Goal: Obtain resource: Obtain resource

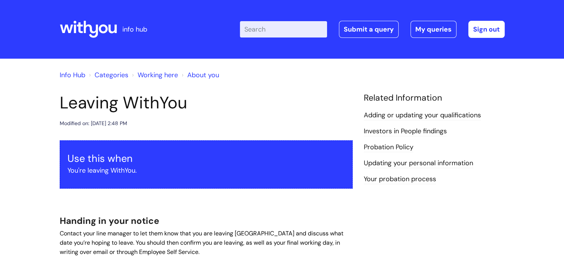
click at [265, 31] on input "Enter your search term here..." at bounding box center [283, 29] width 87 height 16
click at [288, 33] on input "Enter your search term here..." at bounding box center [283, 29] width 87 height 16
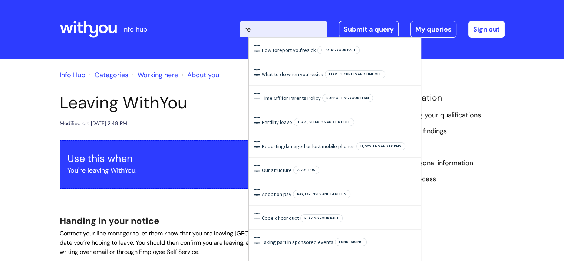
type input "rec"
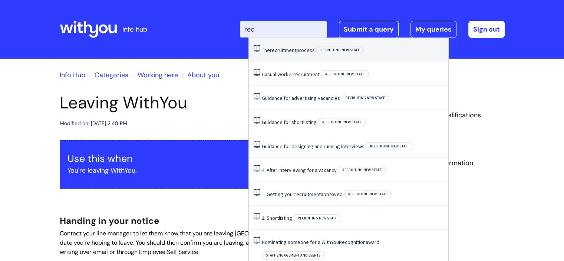
click at [299, 50] on link "The recruitment process" at bounding box center [288, 50] width 53 height 7
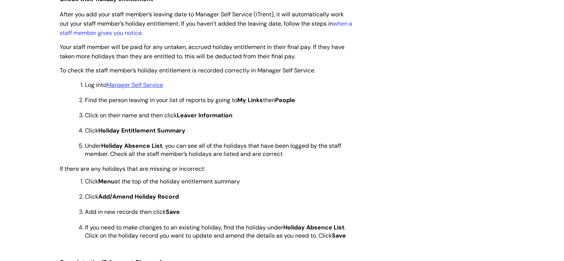
scroll to position [248, 0]
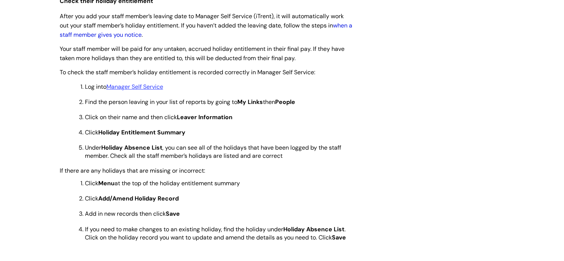
click at [156, 35] on link "when a staff member gives you notice" at bounding box center [206, 29] width 292 height 17
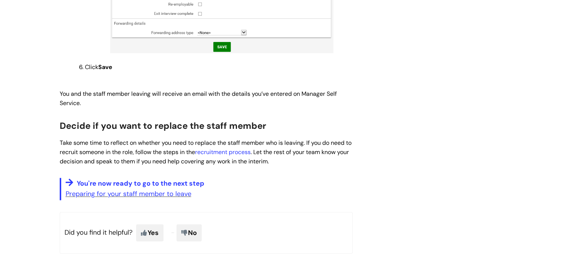
scroll to position [703, 0]
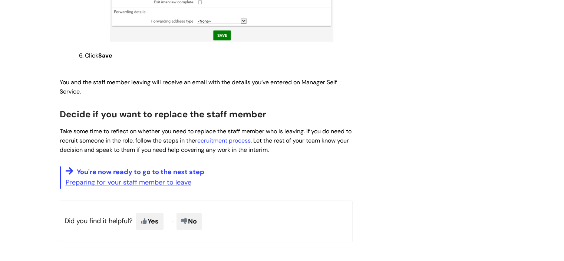
click at [181, 179] on p "Preparing for your staff member to leave" at bounding box center [209, 182] width 287 height 12
click at [179, 178] on link "Preparing for your staff member to leave" at bounding box center [129, 182] width 126 height 9
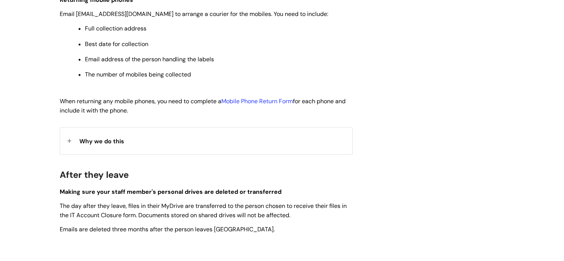
scroll to position [1026, 0]
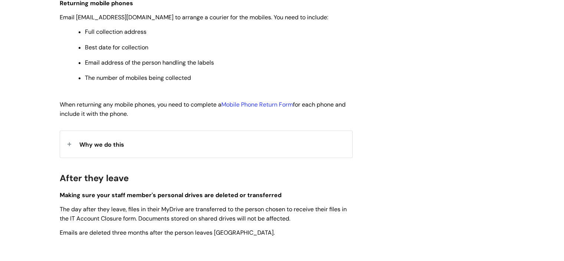
click at [321, 150] on div "Why we do this" at bounding box center [206, 143] width 292 height 26
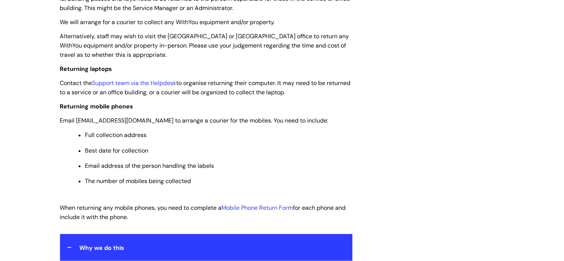
scroll to position [825, 0]
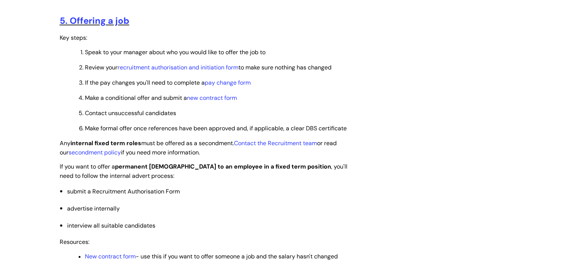
scroll to position [843, 0]
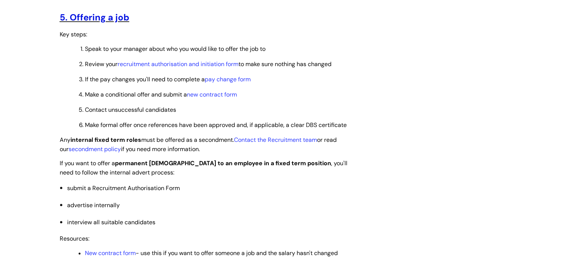
click at [112, 19] on link "5. Offering a job" at bounding box center [95, 16] width 70 height 11
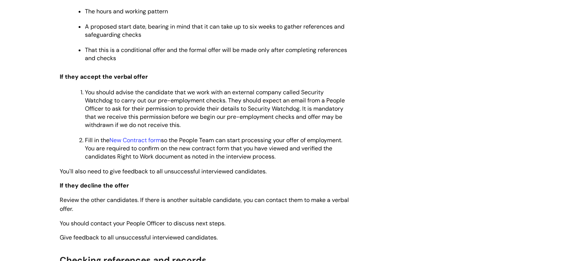
scroll to position [628, 0]
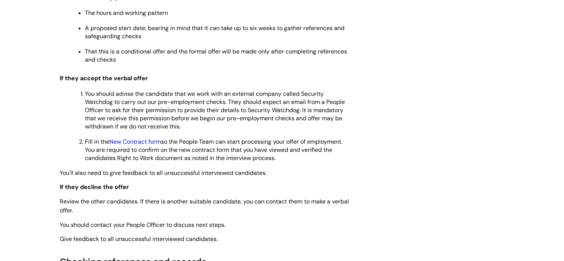
click at [125, 145] on link "New Contract form" at bounding box center [135, 141] width 52 height 8
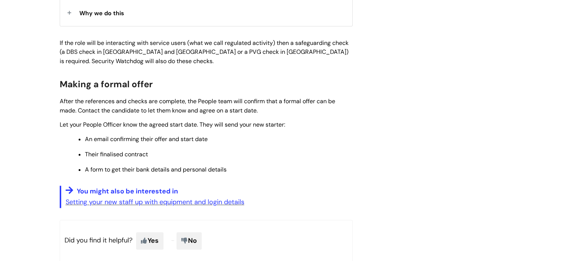
scroll to position [929, 0]
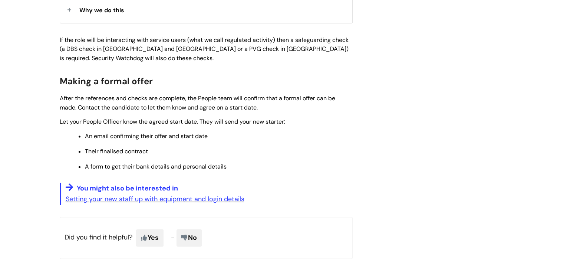
click at [168, 86] on h2 "Making a formal offer" at bounding box center [206, 81] width 293 height 16
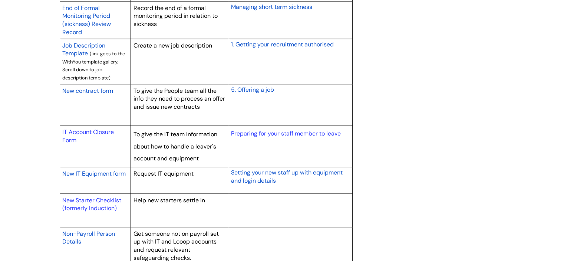
scroll to position [656, 0]
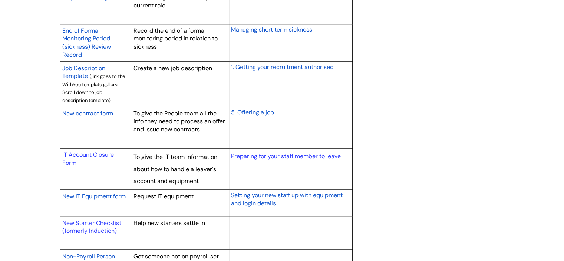
click at [96, 114] on span "New contract form" at bounding box center [87, 113] width 51 height 8
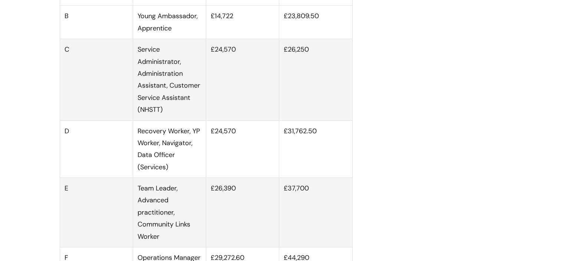
scroll to position [533, 0]
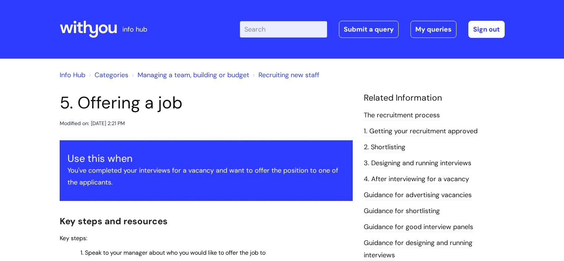
scroll to position [929, 0]
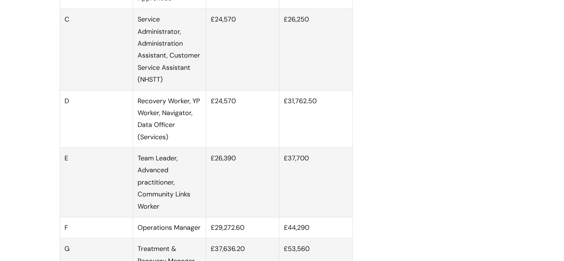
scroll to position [533, 0]
